Goal: Task Accomplishment & Management: Manage account settings

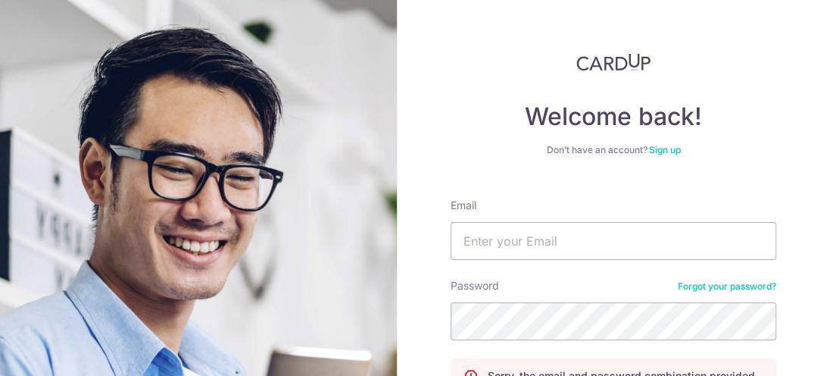
scroll to position [167, 0]
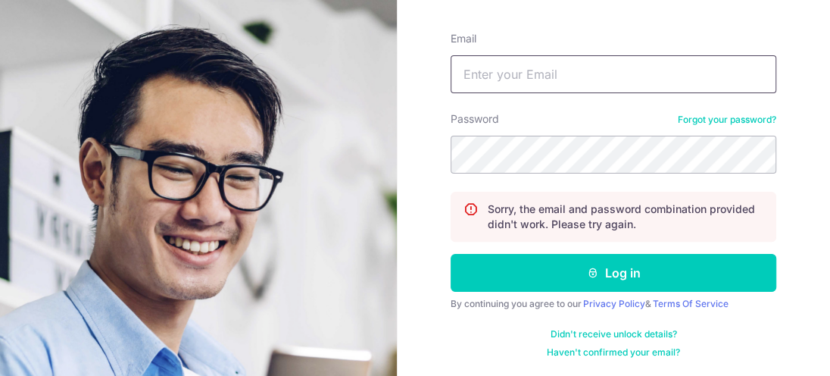
click at [456, 79] on input "Email" at bounding box center [613, 74] width 326 height 38
type input "[EMAIL_ADDRESS][DOMAIN_NAME]"
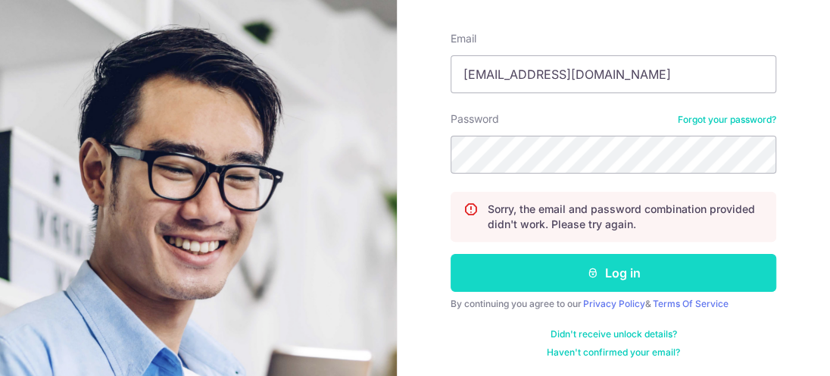
click at [624, 273] on button "Log in" at bounding box center [613, 273] width 326 height 38
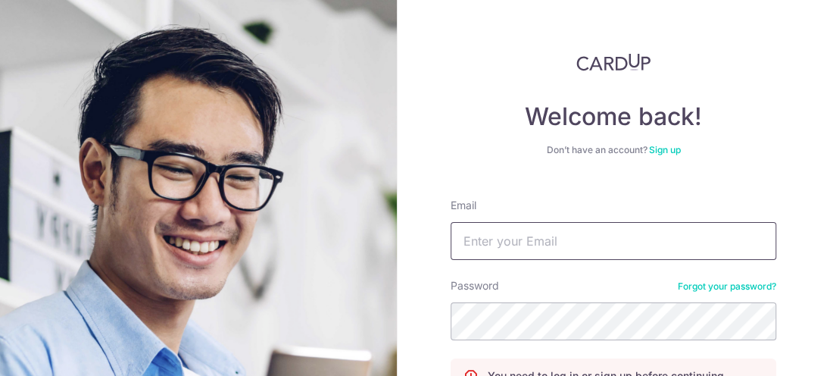
click at [470, 242] on input "Email" at bounding box center [613, 241] width 326 height 38
type input "[EMAIL_ADDRESS][DOMAIN_NAME]"
